Goal: Task Accomplishment & Management: Manage account settings

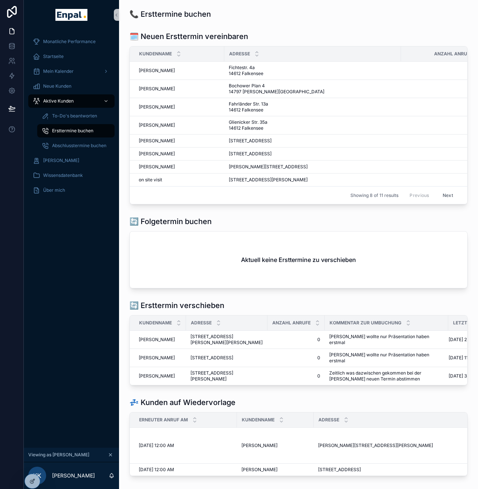
click at [452, 201] on button "Next" at bounding box center [447, 196] width 21 height 12
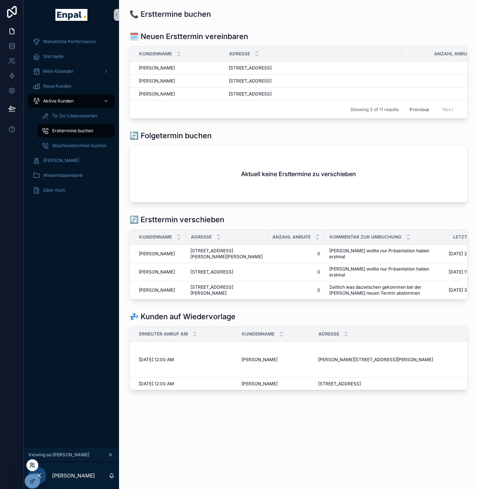
click at [33, 465] on icon at bounding box center [32, 465] width 6 height 6
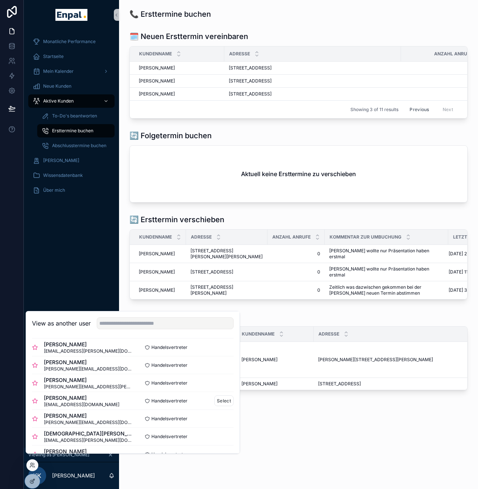
scroll to position [141, 0]
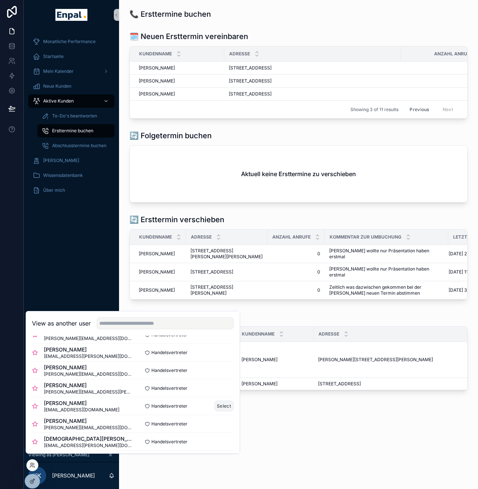
click at [214, 411] on button "Select" at bounding box center [223, 406] width 19 height 11
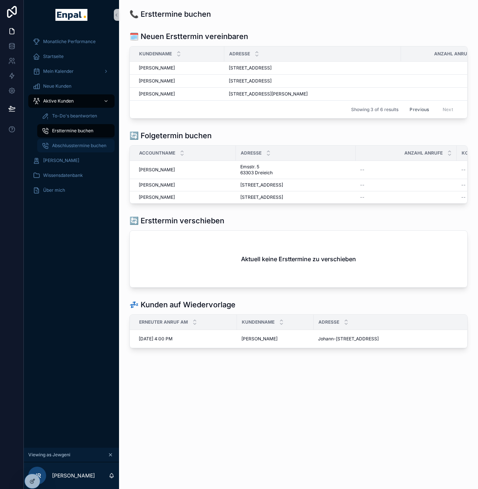
click at [66, 139] on link "Abschlusstermine buchen" at bounding box center [75, 145] width 77 height 13
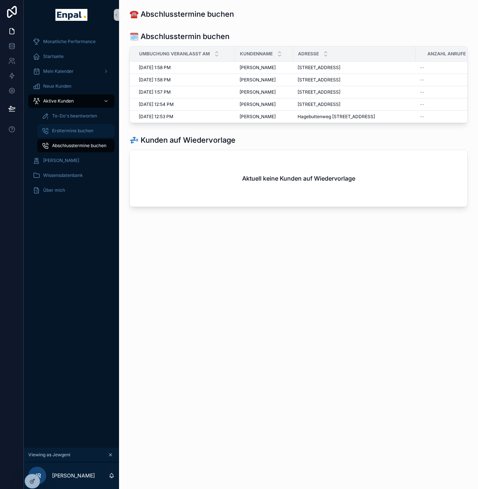
click at [71, 135] on div "Ersttermine buchen" at bounding box center [76, 131] width 68 height 12
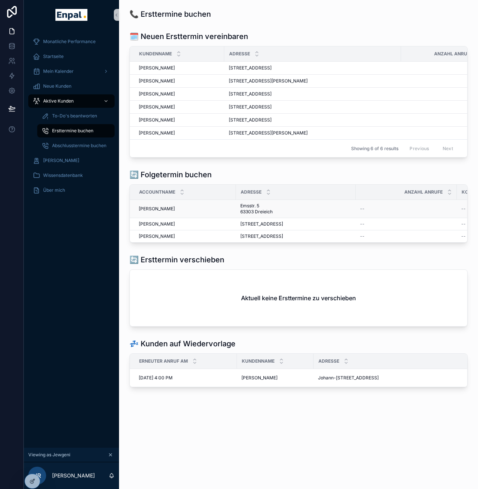
scroll to position [15, 0]
click at [69, 165] on div "[PERSON_NAME]" at bounding box center [71, 161] width 77 height 12
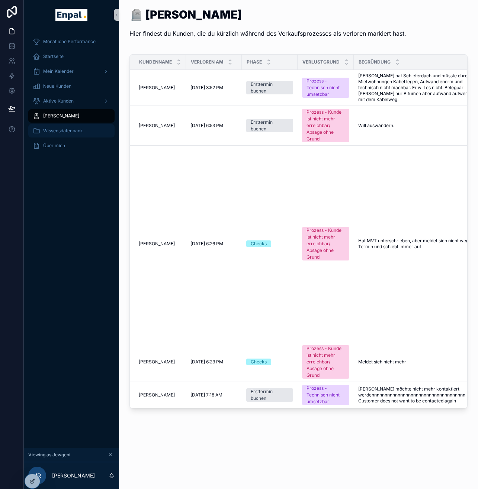
click at [66, 131] on span "Wissensdatenbank" at bounding box center [63, 131] width 40 height 6
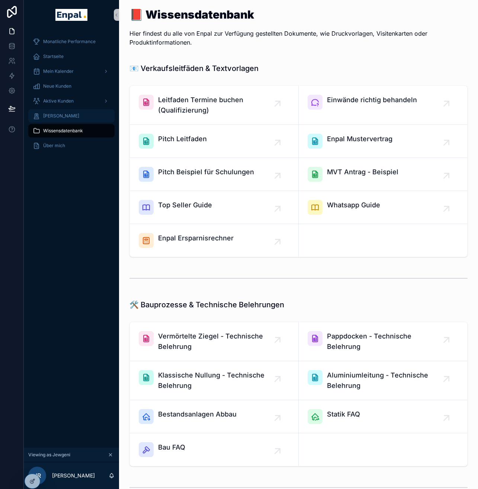
click at [63, 119] on div "[PERSON_NAME]" at bounding box center [71, 116] width 77 height 12
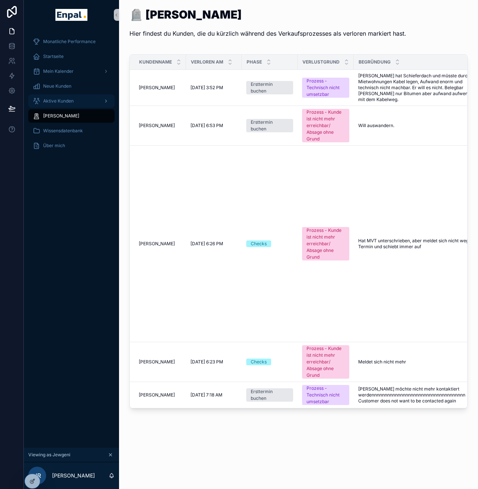
click at [57, 99] on span "Aktive Kunden" at bounding box center [58, 101] width 30 height 6
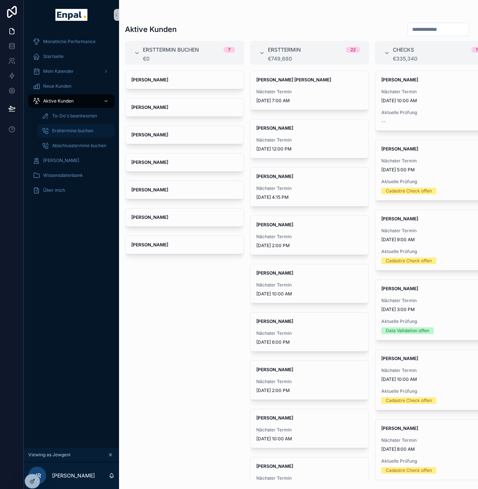
click at [74, 135] on div "Ersttermine buchen" at bounding box center [76, 131] width 68 height 12
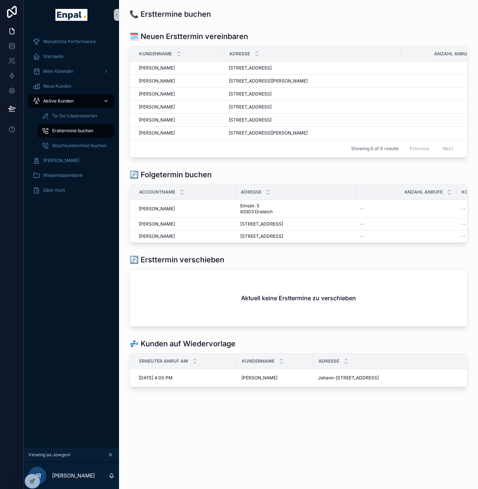
click at [75, 101] on div "Aktive Kunden" at bounding box center [71, 101] width 77 height 12
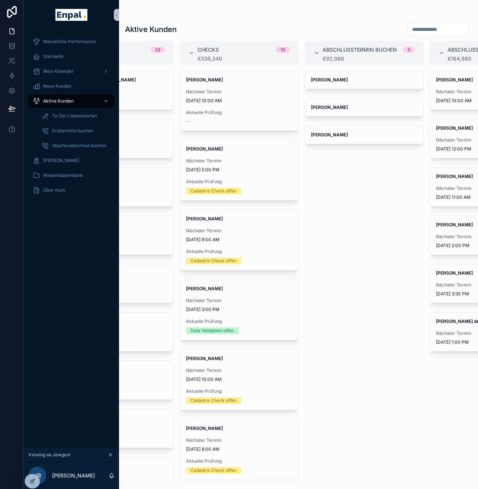
scroll to position [0, 200]
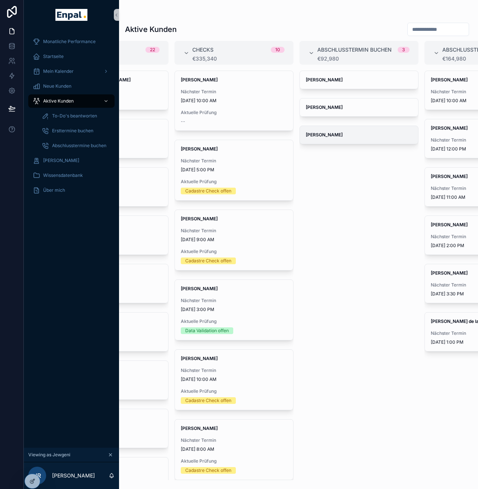
click at [343, 133] on span "Peter Rennert" at bounding box center [359, 135] width 106 height 6
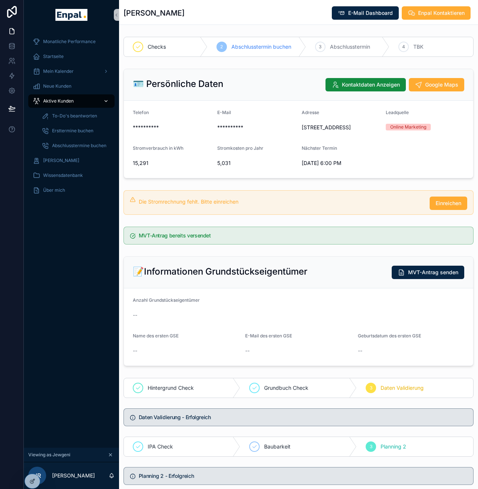
click at [75, 101] on div "Aktive Kunden" at bounding box center [71, 101] width 77 height 12
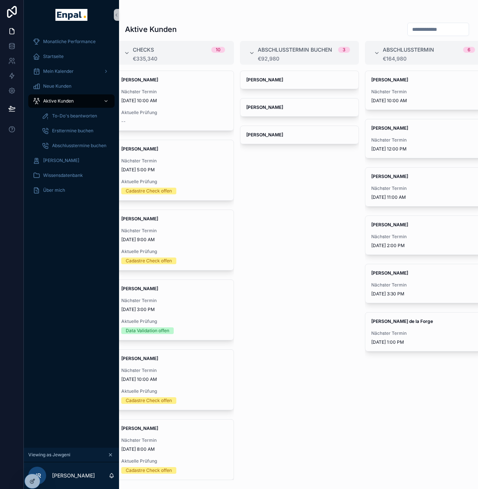
scroll to position [0, 268]
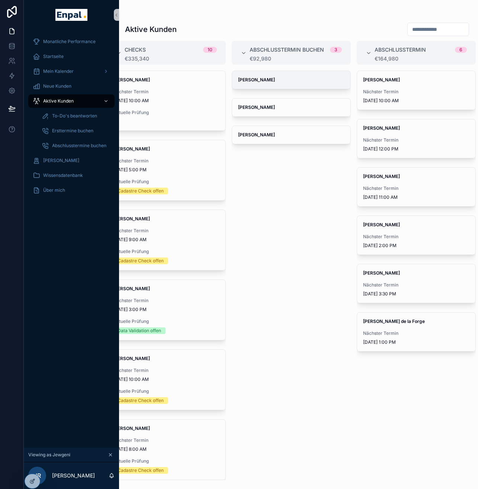
click at [305, 80] on span "Elke Hunger" at bounding box center [291, 80] width 106 height 6
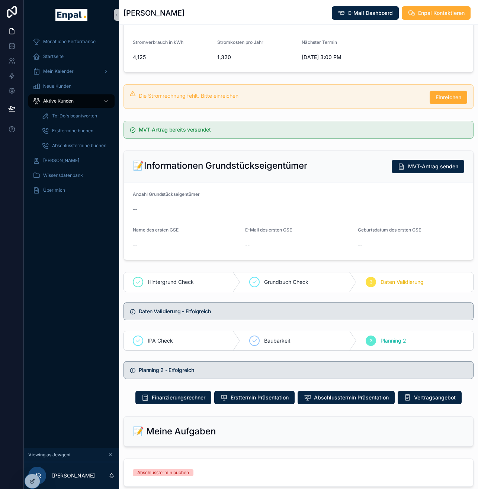
scroll to position [335, 0]
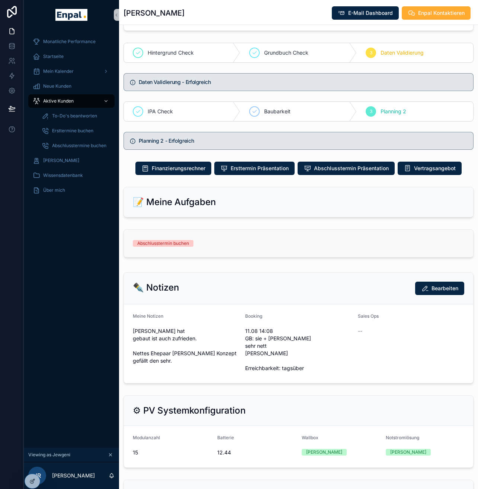
click at [265, 247] on div "Abschlusstermin buchen" at bounding box center [298, 243] width 331 height 7
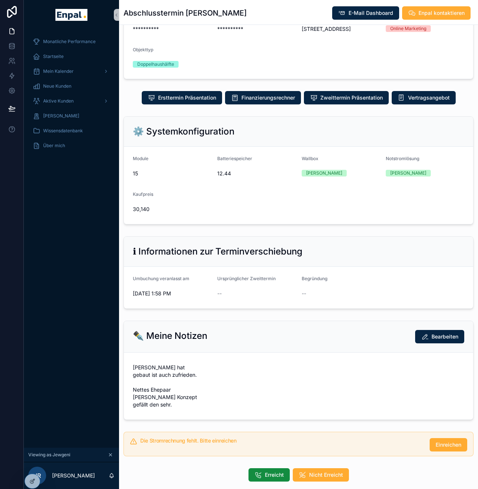
scroll to position [104, 0]
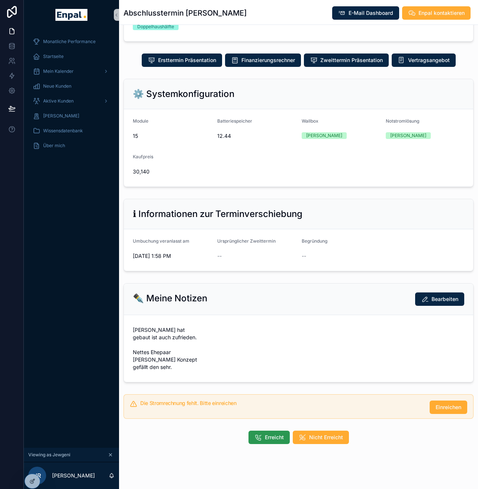
click at [272, 437] on span "Erreicht" at bounding box center [274, 437] width 19 height 7
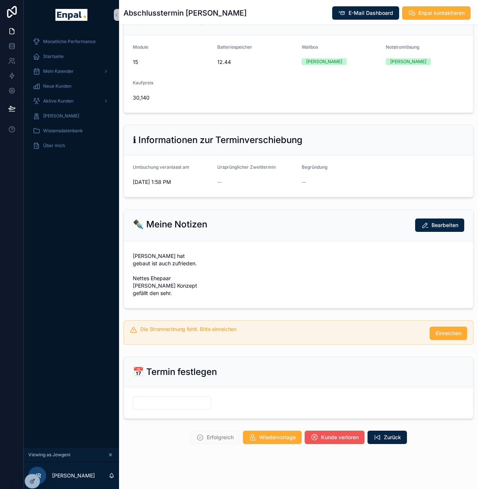
click at [337, 439] on span "Kunde verloren" at bounding box center [340, 437] width 38 height 7
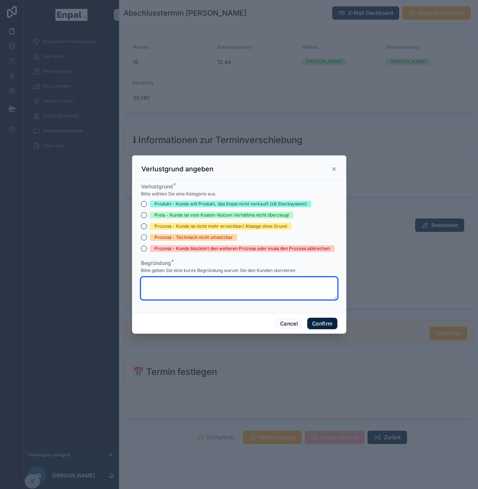
click at [247, 284] on textarea at bounding box center [239, 288] width 196 height 22
type textarea "**********"
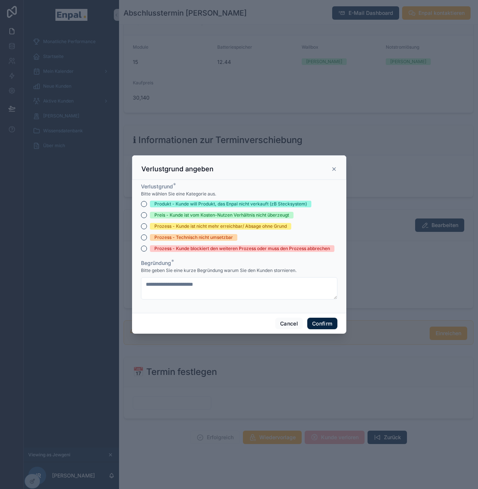
click at [220, 251] on div "Prozess - Kunde blockiert den weiteren Prozess oder muss den Prozess abbrechen" at bounding box center [241, 248] width 175 height 7
click at [147, 251] on button "Prozess - Kunde blockiert den weiteren Prozess oder muss den Prozess abbrechen" at bounding box center [144, 249] width 6 height 6
click at [324, 327] on button "Confirm" at bounding box center [322, 324] width 30 height 12
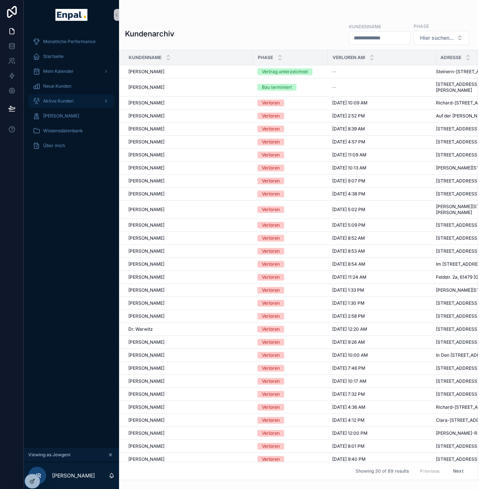
click at [60, 101] on span "Aktive Kunden" at bounding box center [58, 101] width 30 height 6
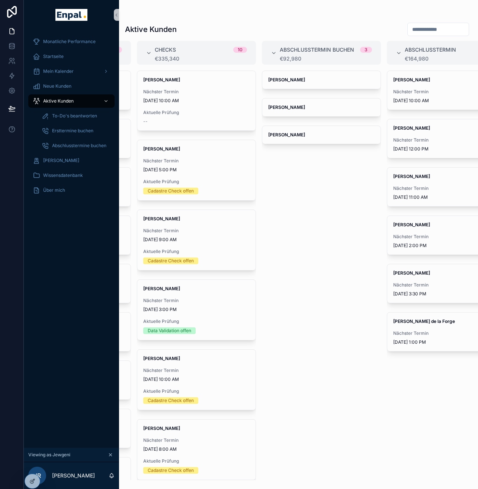
scroll to position [0, 273]
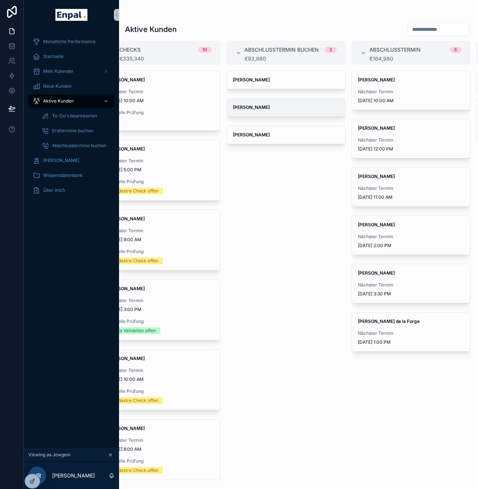
click at [300, 110] on span "Beate Stühler" at bounding box center [286, 107] width 106 height 6
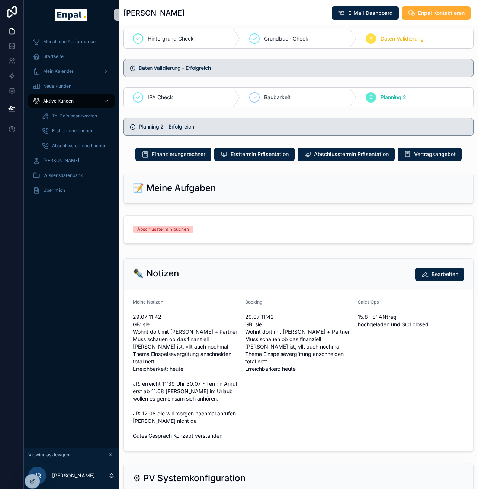
scroll to position [206, 0]
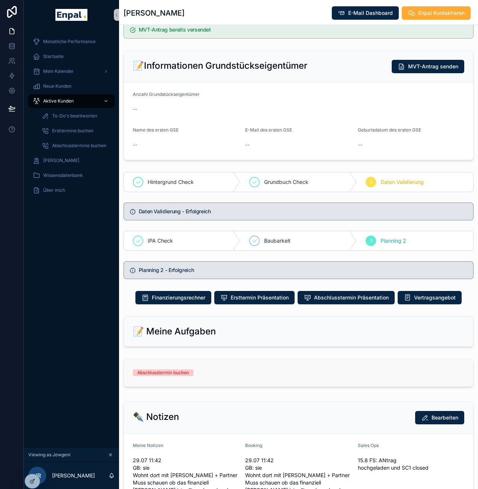
click at [251, 376] on div "Abschlusstermin buchen" at bounding box center [298, 372] width 331 height 7
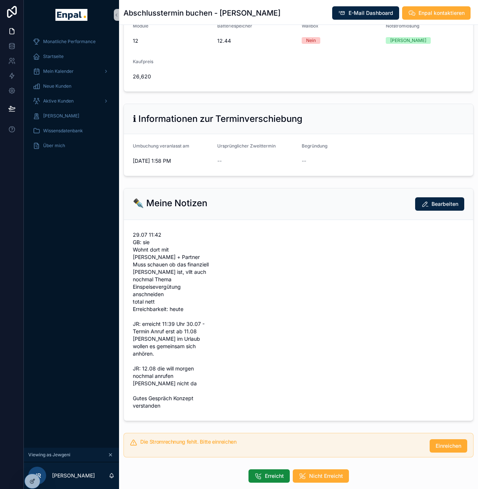
scroll to position [216, 0]
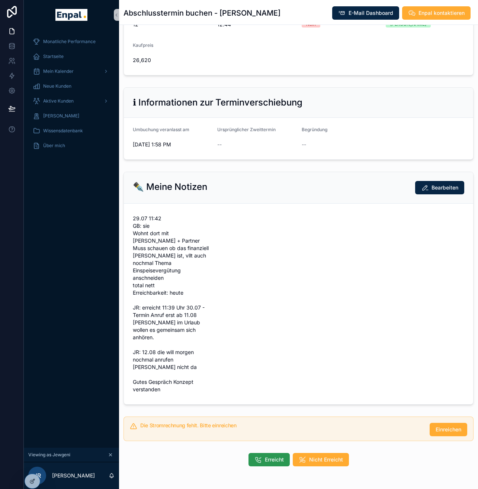
click at [270, 456] on span "Erreicht" at bounding box center [274, 459] width 19 height 7
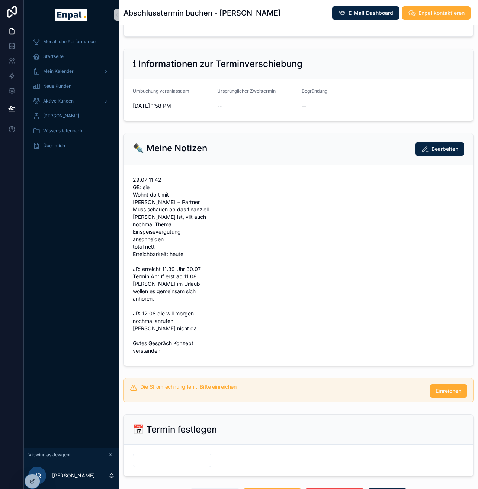
scroll to position [290, 0]
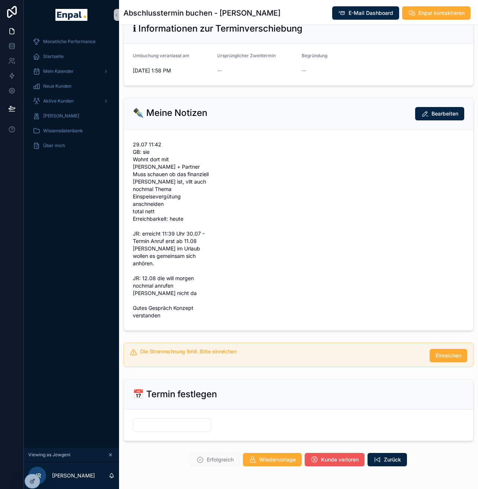
click at [326, 456] on span "Kunde verloren" at bounding box center [340, 459] width 38 height 7
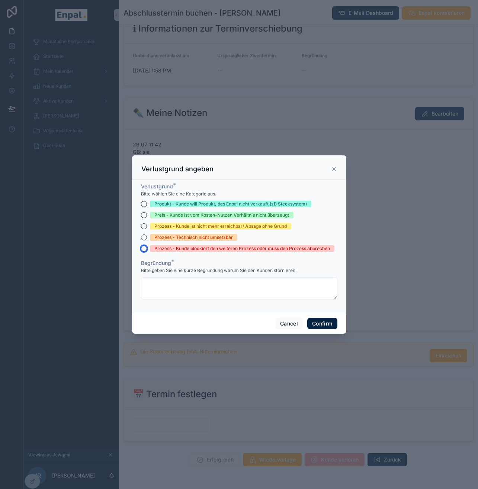
click at [141, 251] on button "Prozess - Kunde blockiert den weiteren Prozess oder muss den Prozess abbrechen" at bounding box center [144, 249] width 6 height 6
click at [151, 280] on textarea at bounding box center [239, 288] width 196 height 22
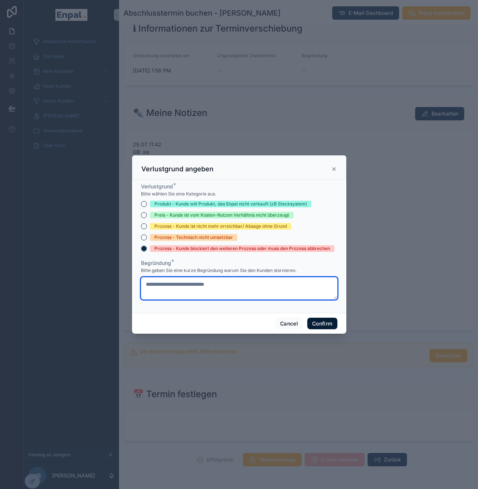
type textarea "**********"
click at [324, 327] on button "Confirm" at bounding box center [322, 324] width 30 height 12
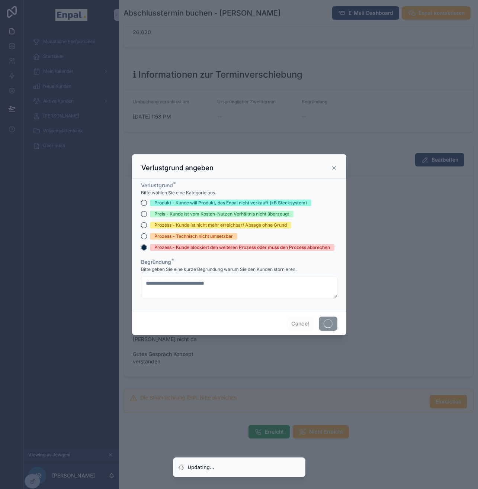
scroll to position [216, 0]
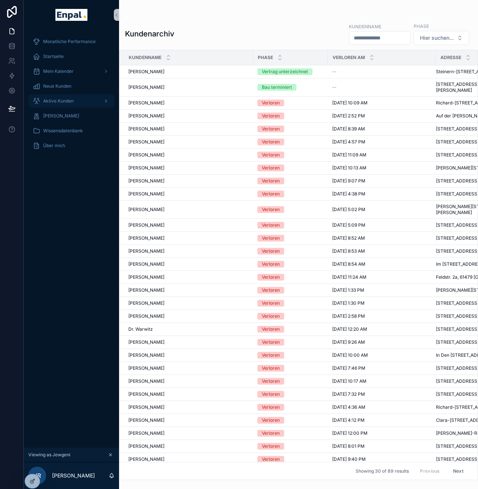
click at [85, 99] on div "Aktive Kunden" at bounding box center [71, 101] width 77 height 12
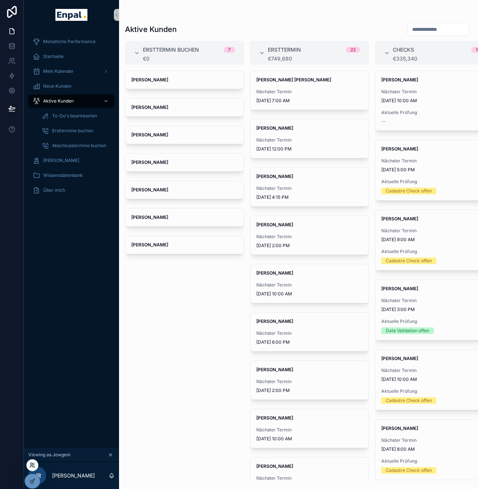
click at [32, 466] on icon at bounding box center [32, 465] width 6 height 6
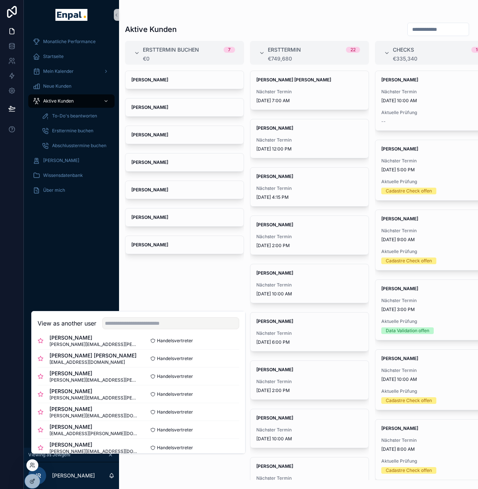
scroll to position [63, 0]
click at [220, 398] on button "Select" at bounding box center [229, 395] width 19 height 11
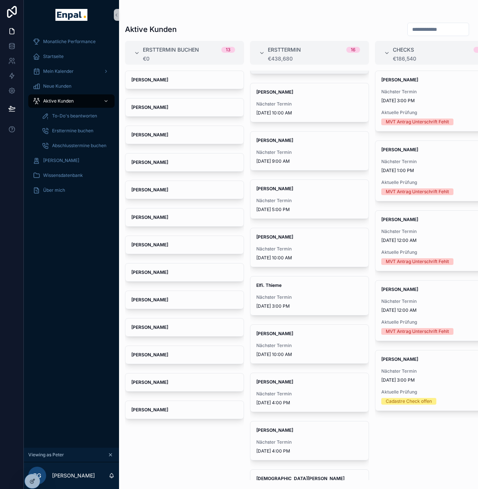
scroll to position [231, 0]
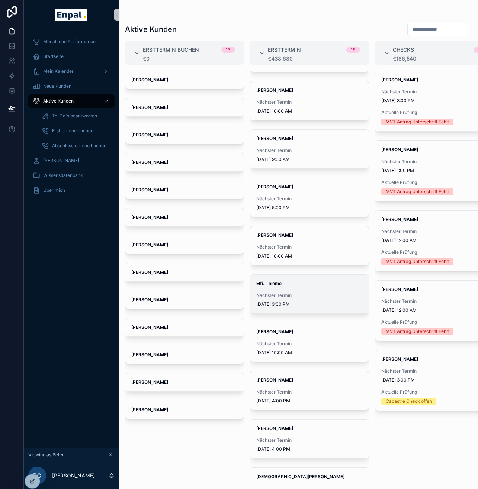
click at [296, 291] on div "Elfi. Thieme Nächster Termin 9/9/2025 3:00 PM" at bounding box center [309, 294] width 118 height 39
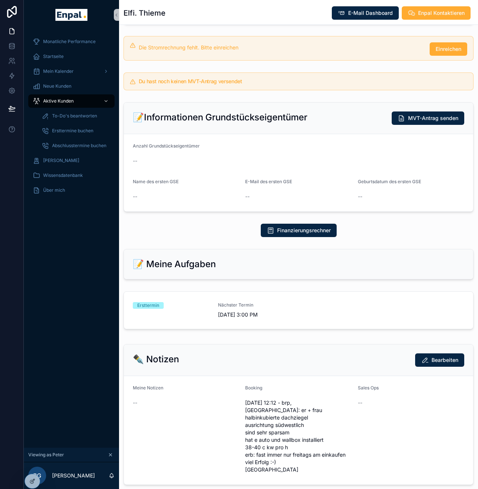
scroll to position [272, 0]
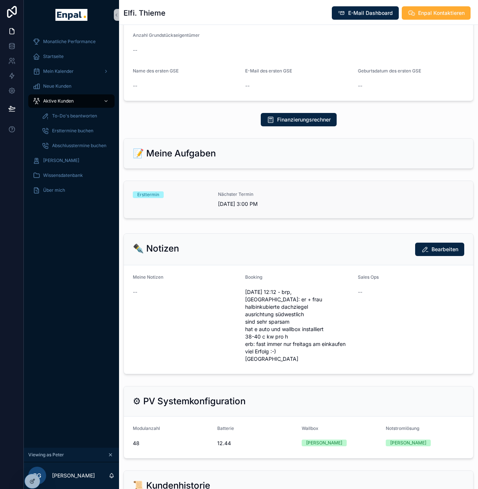
click at [229, 204] on span "9/9/2025 3:00 PM" at bounding box center [256, 203] width 76 height 7
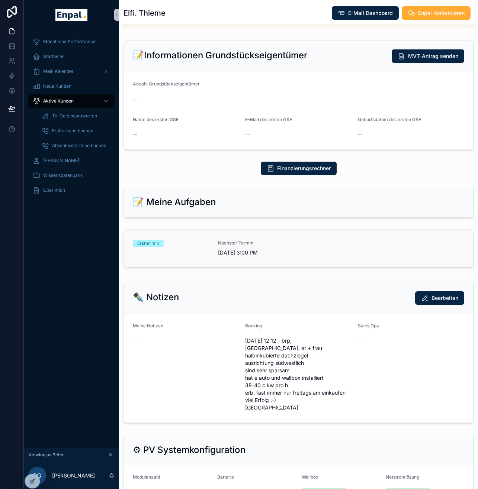
scroll to position [272, 0]
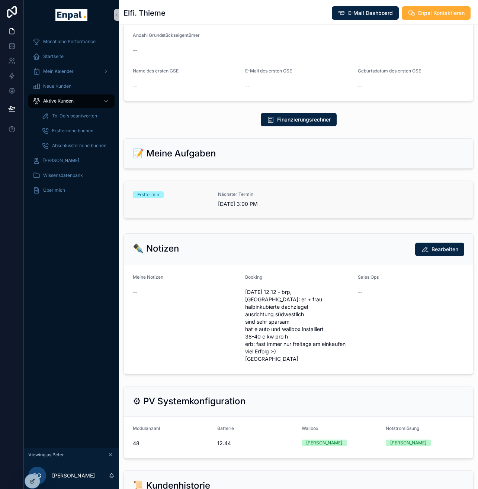
click at [265, 200] on span "9/9/2025 3:00 PM" at bounding box center [256, 203] width 76 height 7
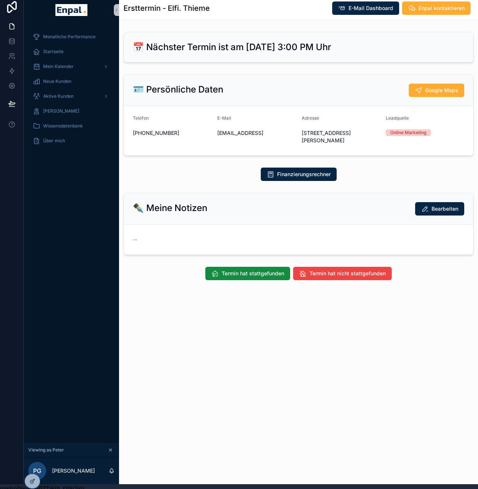
scroll to position [9, 6]
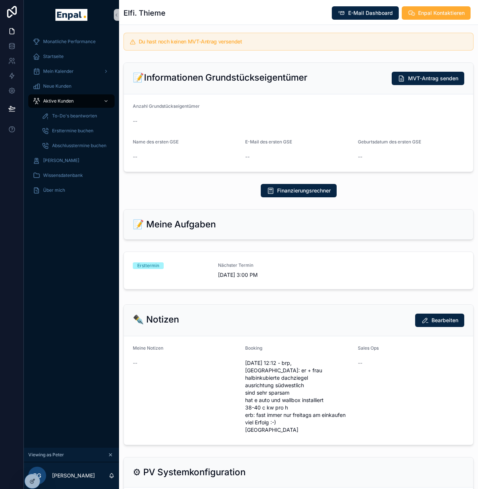
scroll to position [217, 0]
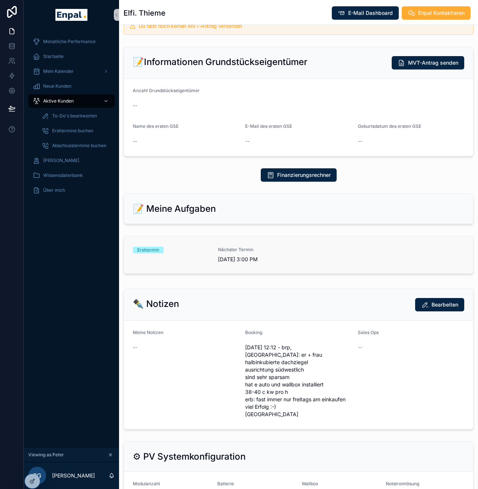
click at [270, 252] on span "Nächster Termin" at bounding box center [256, 250] width 76 height 6
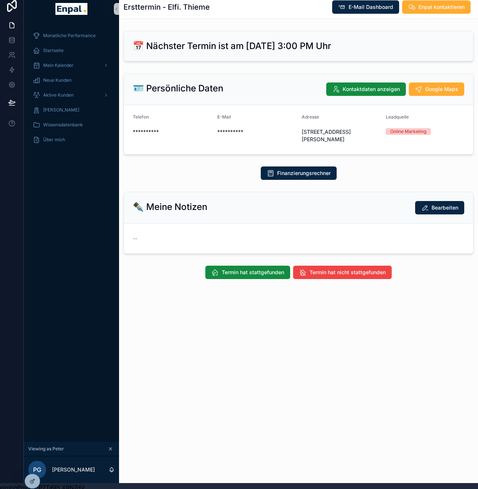
scroll to position [0, 6]
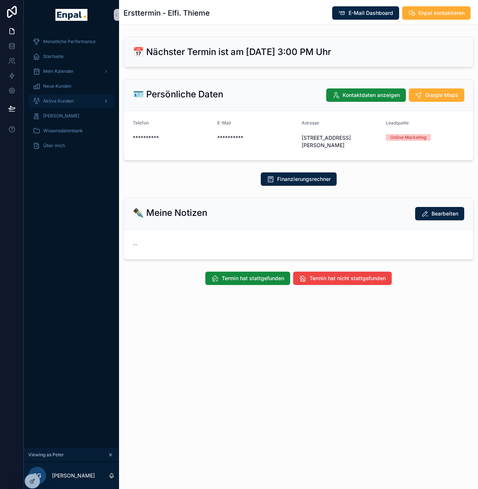
click at [61, 100] on span "Aktive Kunden" at bounding box center [58, 101] width 30 height 6
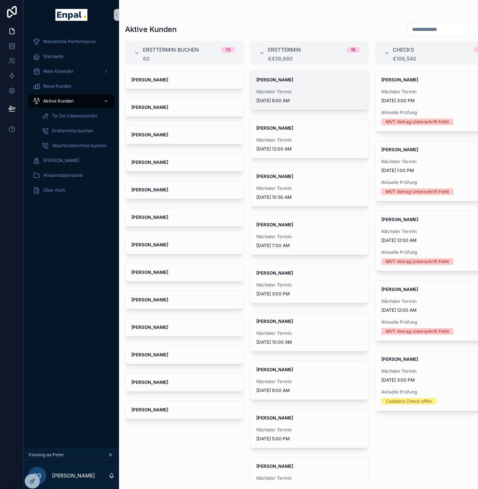
click at [303, 89] on span "Nächster Termin" at bounding box center [309, 92] width 106 height 6
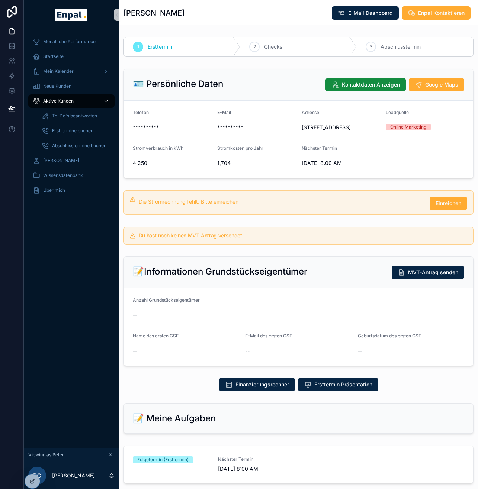
click at [70, 102] on div "Aktive Kunden" at bounding box center [71, 101] width 77 height 12
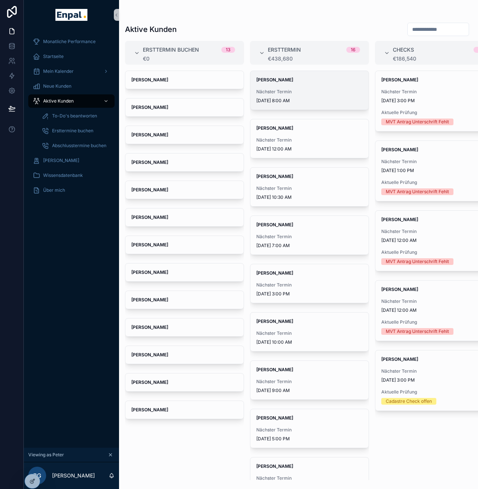
click at [306, 93] on span "Nächster Termin" at bounding box center [309, 92] width 106 height 6
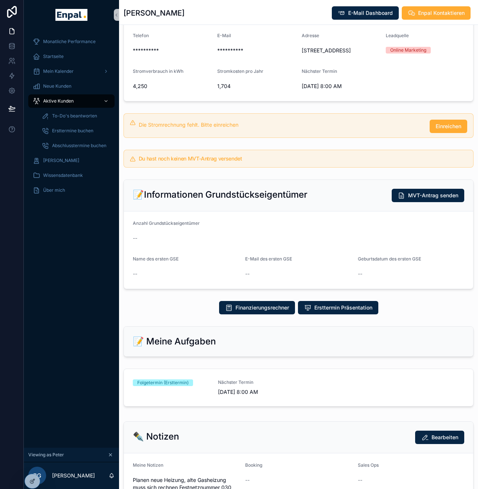
scroll to position [138, 0]
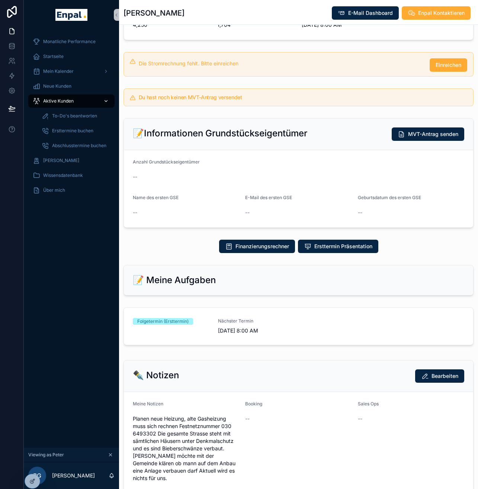
click at [75, 100] on div "Aktive Kunden" at bounding box center [71, 101] width 77 height 12
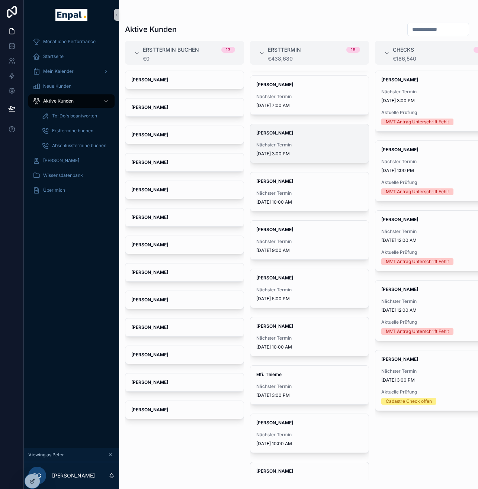
scroll to position [331, 0]
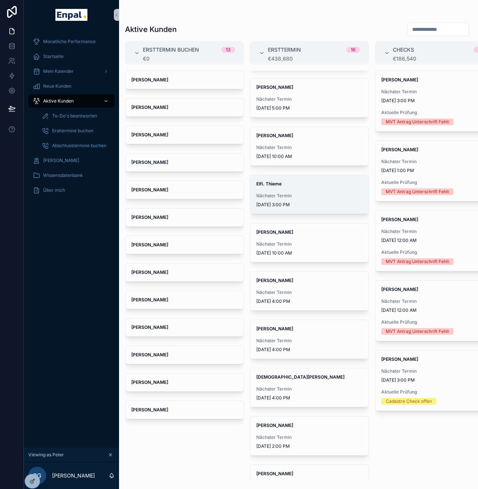
click at [291, 195] on span "Nächster Termin" at bounding box center [309, 196] width 106 height 6
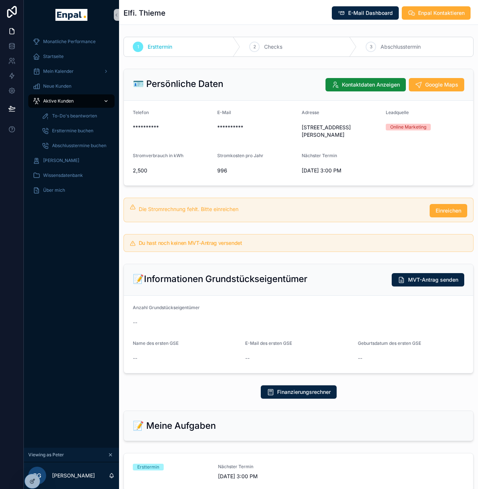
click at [58, 103] on span "Aktive Kunden" at bounding box center [58, 101] width 30 height 6
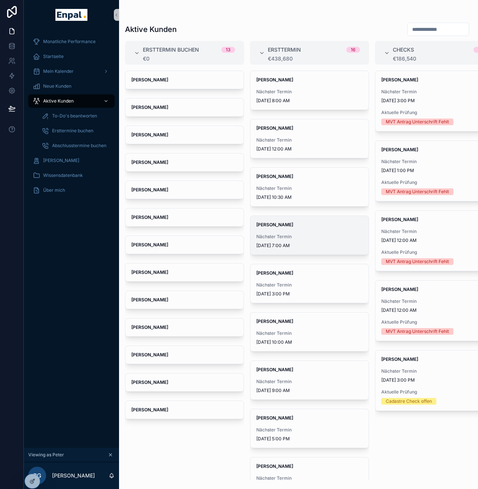
click at [309, 234] on span "Nächster Termin" at bounding box center [309, 237] width 106 height 6
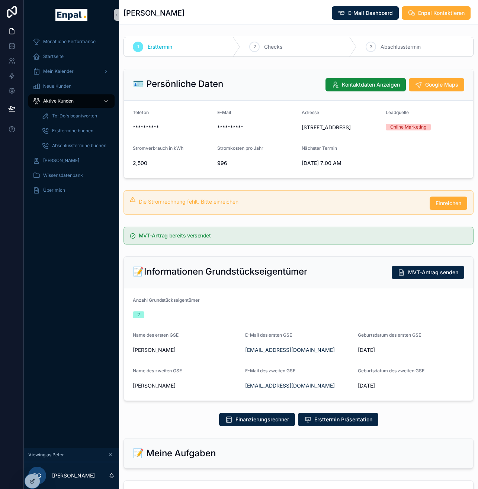
click at [67, 104] on span "Aktive Kunden" at bounding box center [58, 101] width 30 height 6
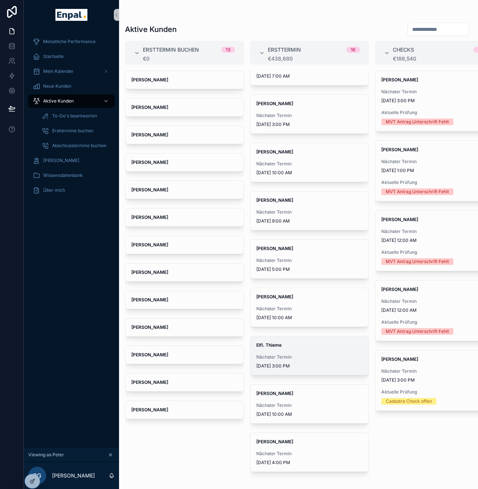
scroll to position [197, 0]
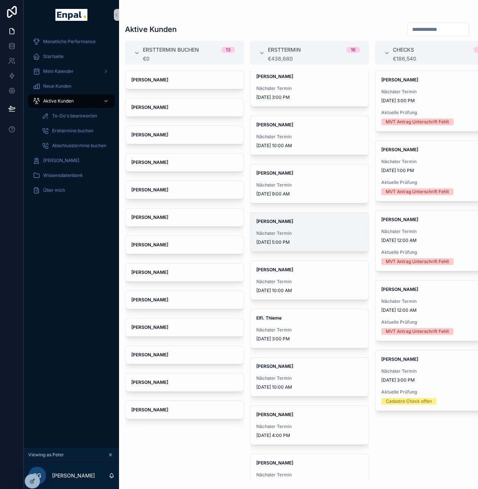
click at [295, 226] on div "Mario Freidank Nächster Termin 9/10/2025 5:00 PM" at bounding box center [309, 232] width 118 height 39
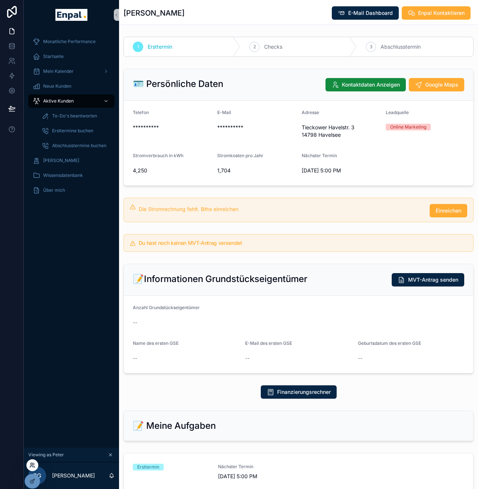
click at [33, 465] on icon at bounding box center [32, 465] width 6 height 6
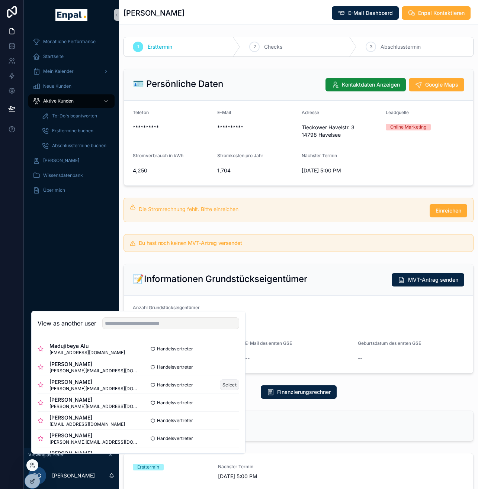
scroll to position [3, 0]
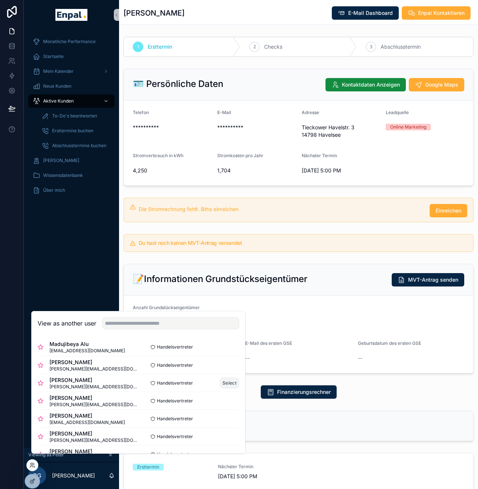
click at [220, 388] on button "Select" at bounding box center [229, 383] width 19 height 11
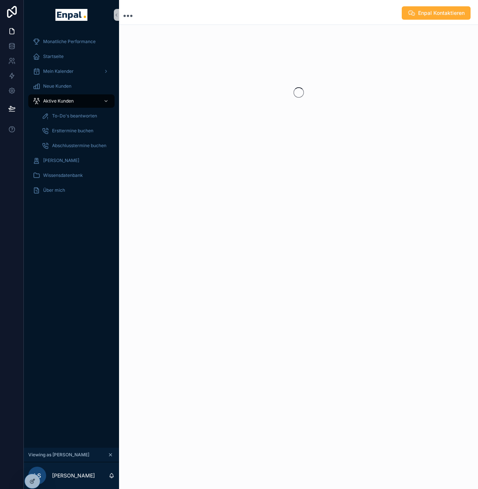
scroll to position [0, 6]
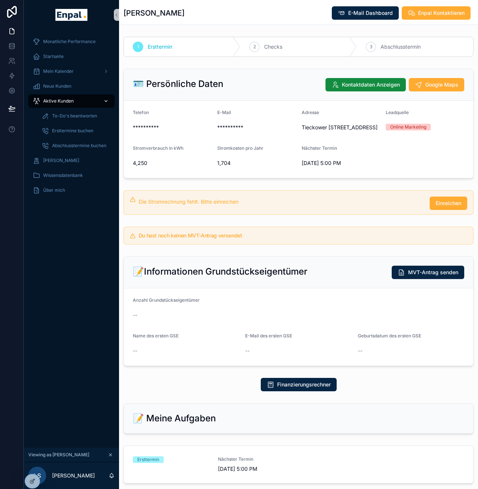
click at [65, 99] on span "Aktive Kunden" at bounding box center [58, 101] width 30 height 6
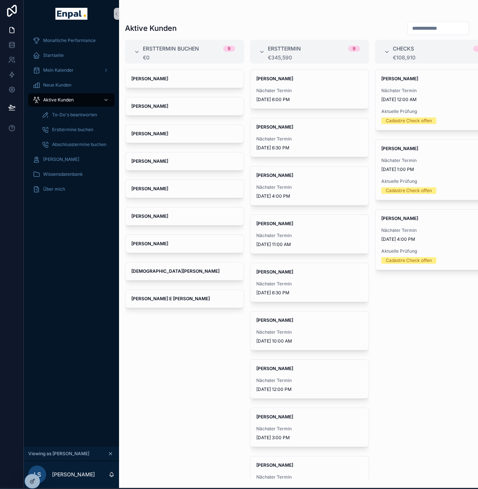
scroll to position [0, 6]
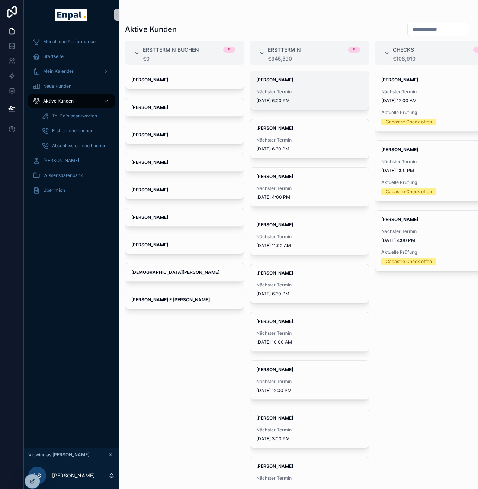
click at [303, 93] on span "Nächster Termin" at bounding box center [309, 92] width 106 height 6
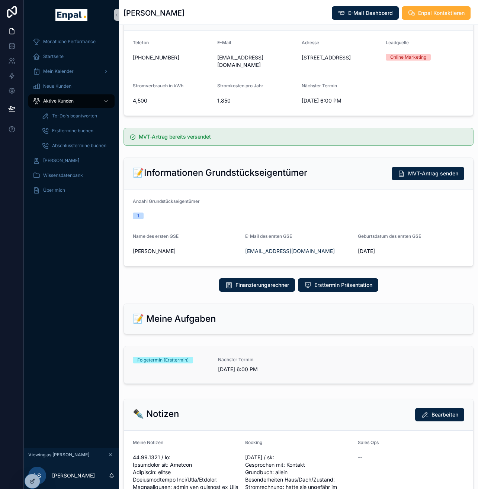
scroll to position [80, 0]
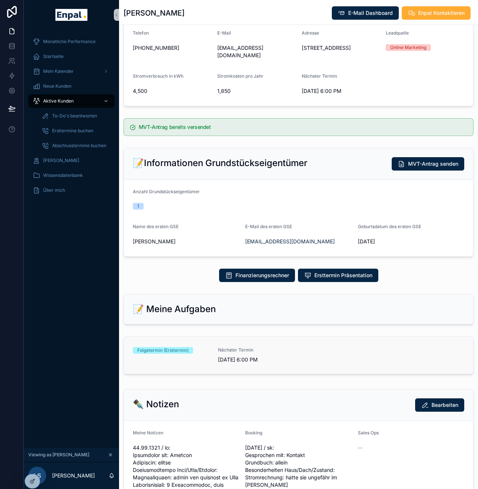
click at [329, 348] on div "Folgetermin (Ersttermin) Nächster Termin 9/22/2025 6:00 PM" at bounding box center [298, 355] width 331 height 16
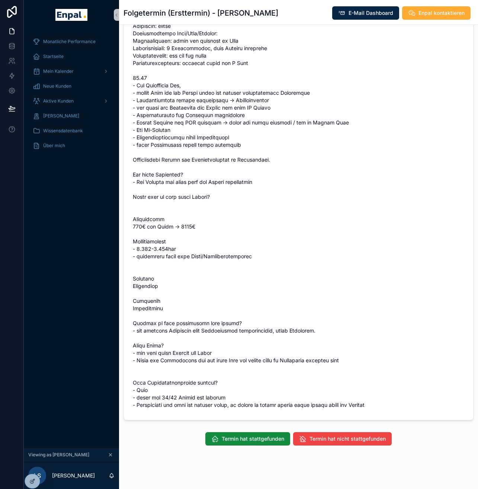
scroll to position [319, 0]
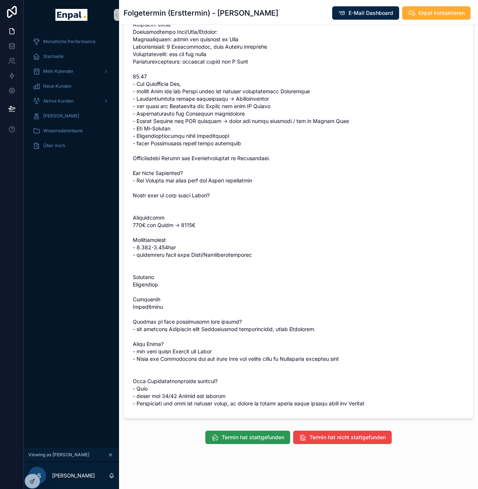
click at [255, 441] on span "Termin hat stattgefunden" at bounding box center [253, 437] width 62 height 7
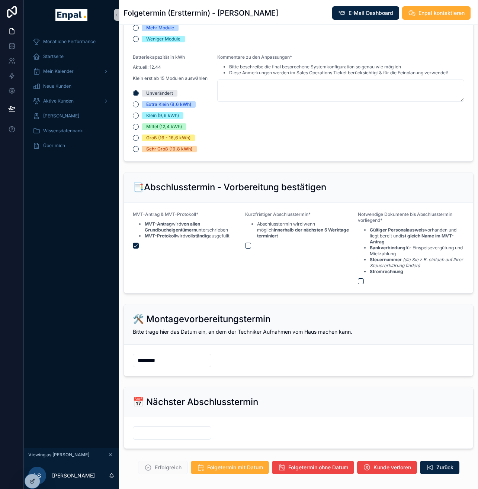
scroll to position [1208, 0]
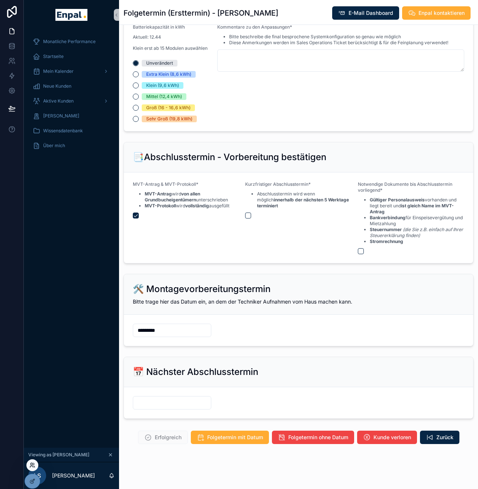
click at [33, 466] on icon at bounding box center [31, 466] width 3 height 1
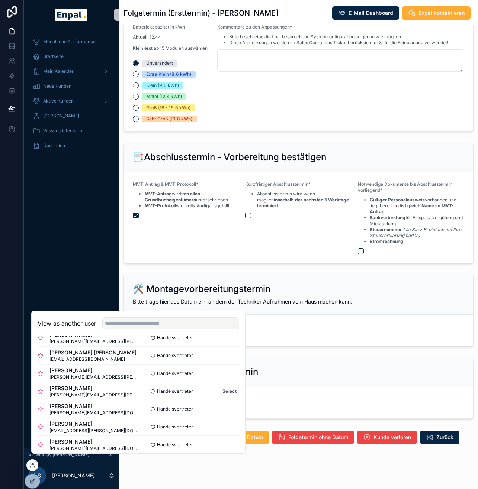
scroll to position [71, 0]
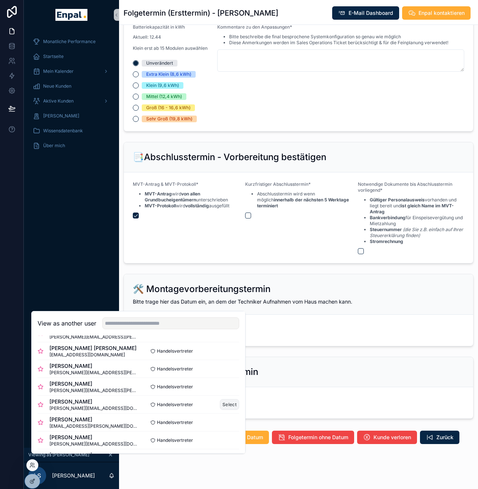
click at [223, 410] on button "Select" at bounding box center [229, 404] width 19 height 11
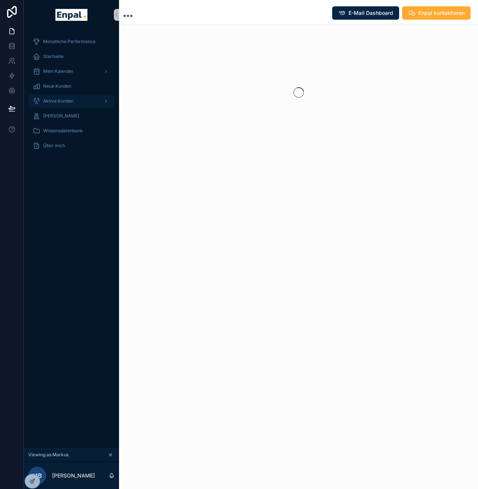
scroll to position [0, 6]
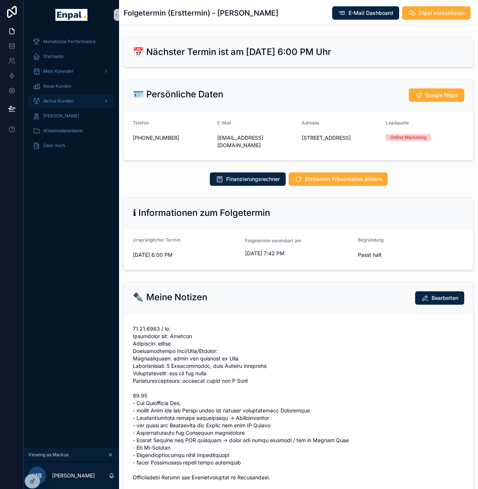
click at [62, 95] on div "Aktive Kunden" at bounding box center [71, 101] width 77 height 12
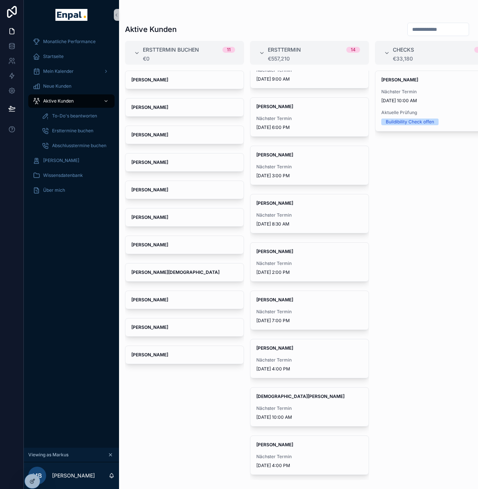
scroll to position [264, 0]
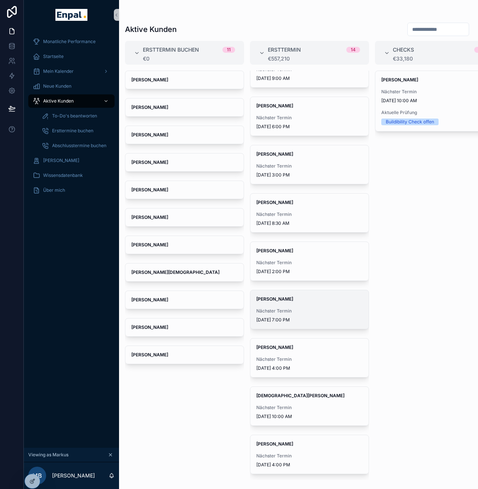
click at [302, 304] on div "[PERSON_NAME] Nächster Termin [DATE] 7:00 PM" at bounding box center [309, 309] width 118 height 39
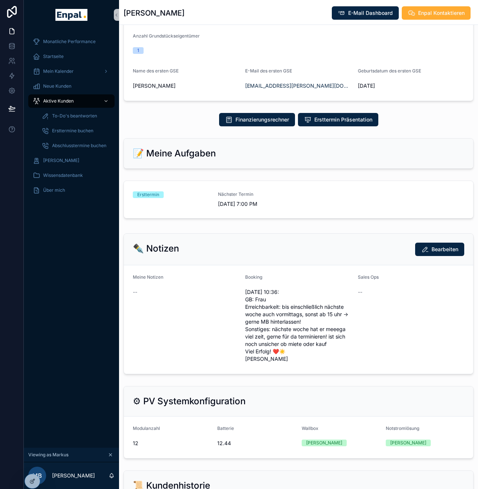
scroll to position [278, 0]
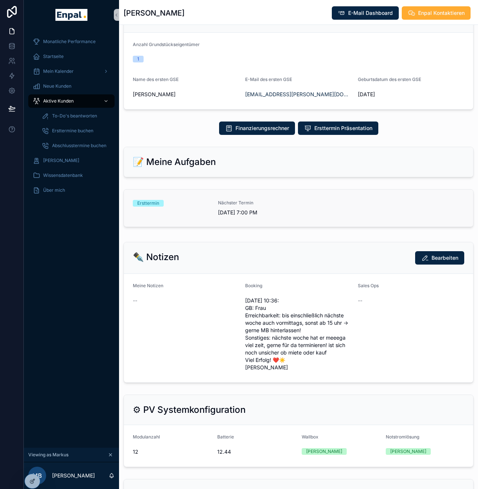
click at [318, 200] on div "Ersttermin Nächster Termin [DATE] 7:00 PM" at bounding box center [298, 208] width 331 height 16
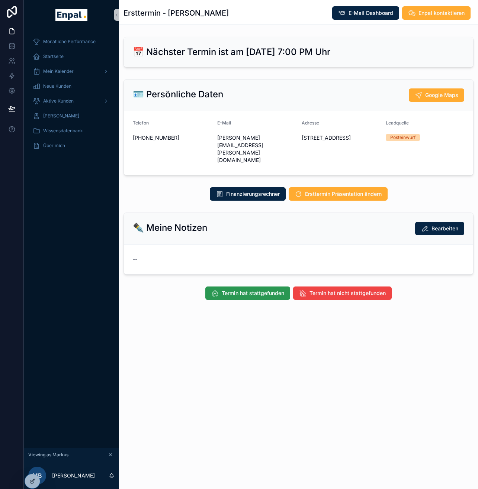
click at [269, 287] on button "Termin hat stattgefunden" at bounding box center [247, 293] width 85 height 13
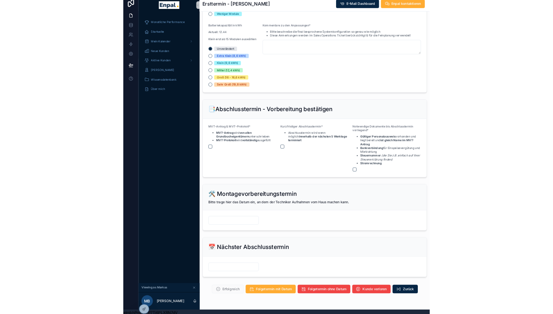
scroll to position [754, 0]
